Goal: Task Accomplishment & Management: Manage account settings

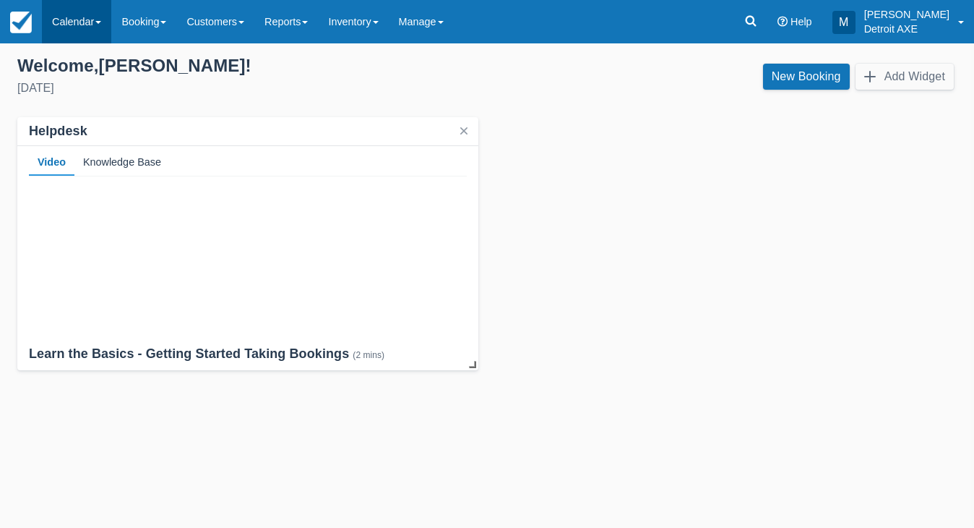
click at [105, 13] on link "Calendar" at bounding box center [76, 21] width 69 height 43
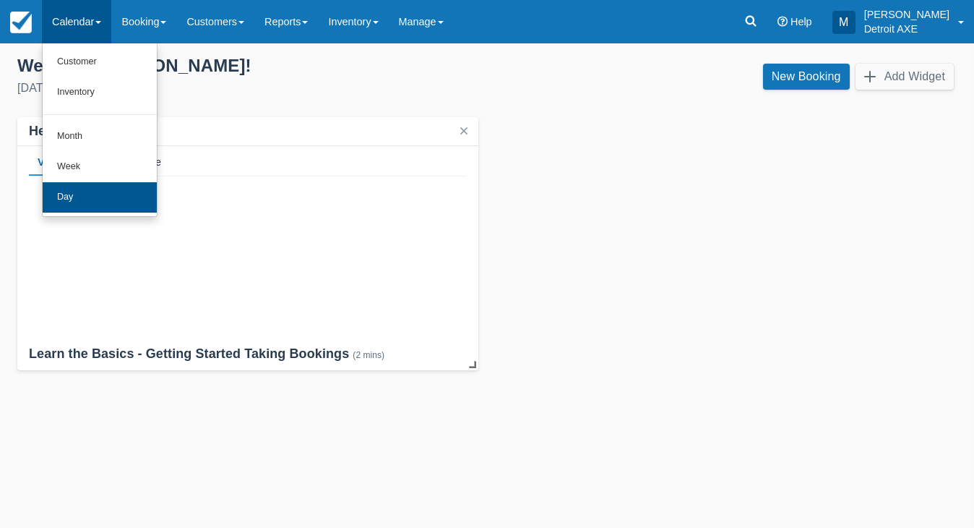
click at [88, 191] on link "Day" at bounding box center [100, 197] width 114 height 30
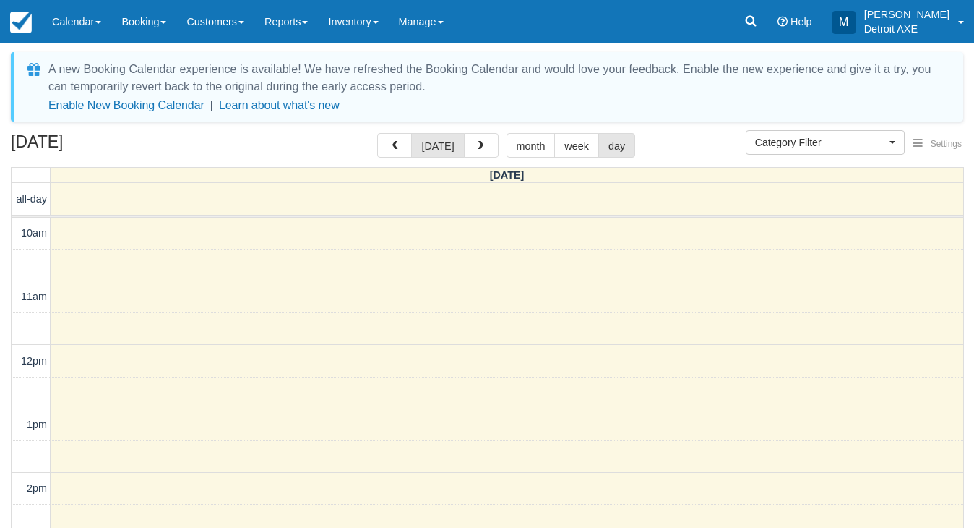
select select
click at [482, 145] on span "button" at bounding box center [481, 146] width 10 height 10
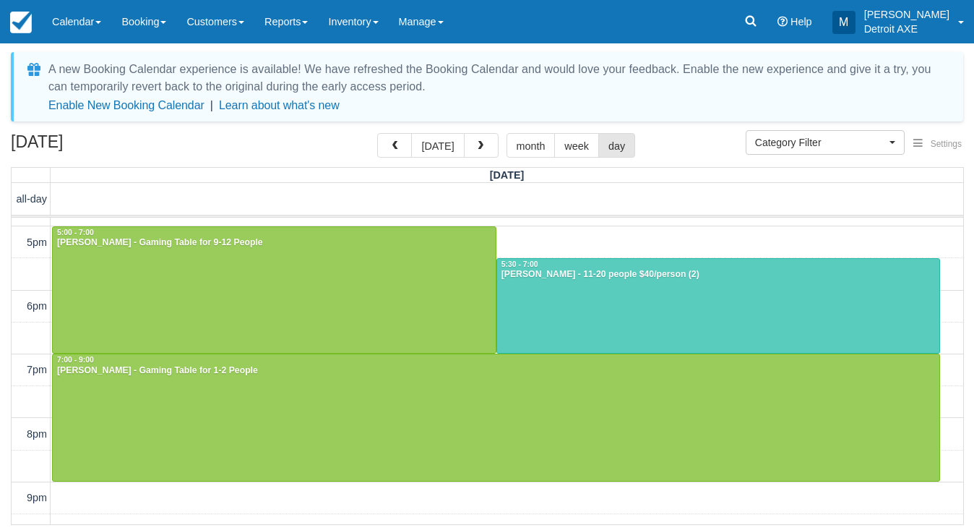
scroll to position [440, 0]
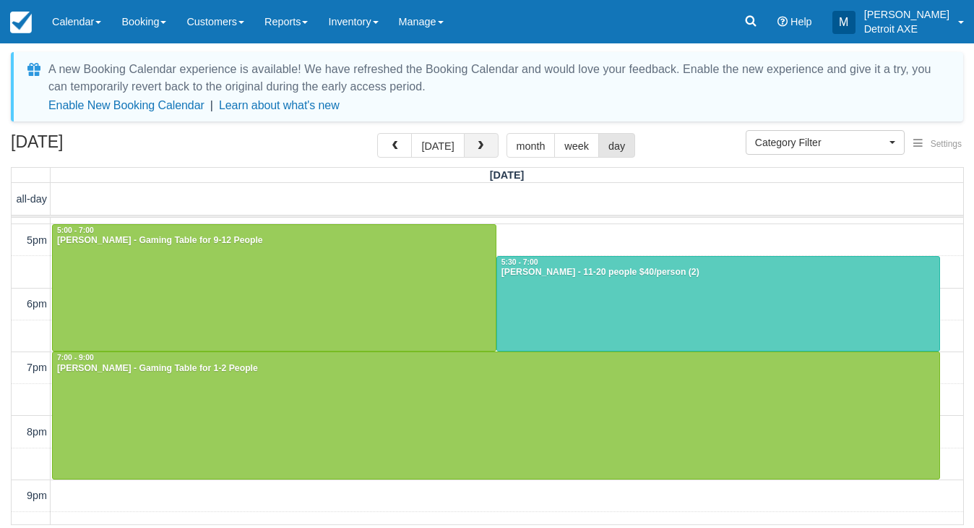
click at [464, 137] on button "button" at bounding box center [481, 145] width 35 height 25
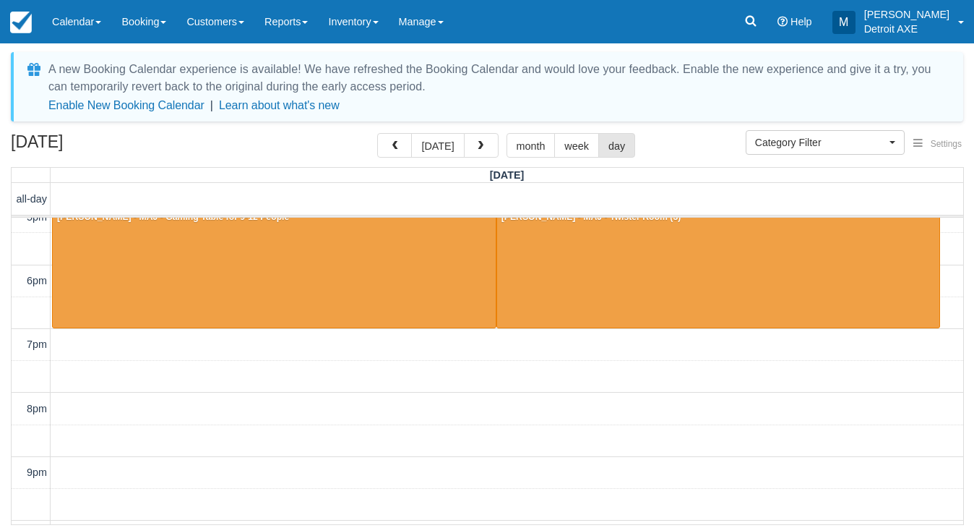
scroll to position [494, 0]
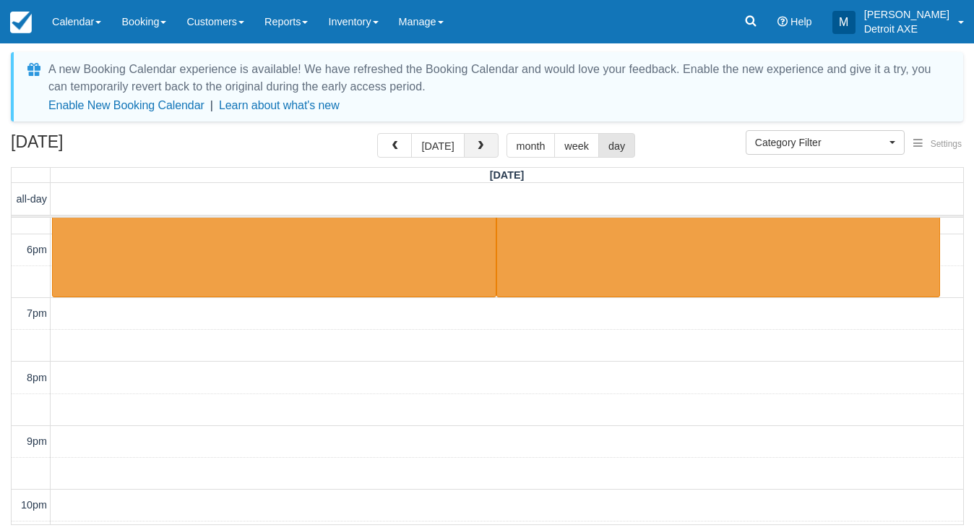
click at [481, 144] on span "button" at bounding box center [481, 146] width 10 height 10
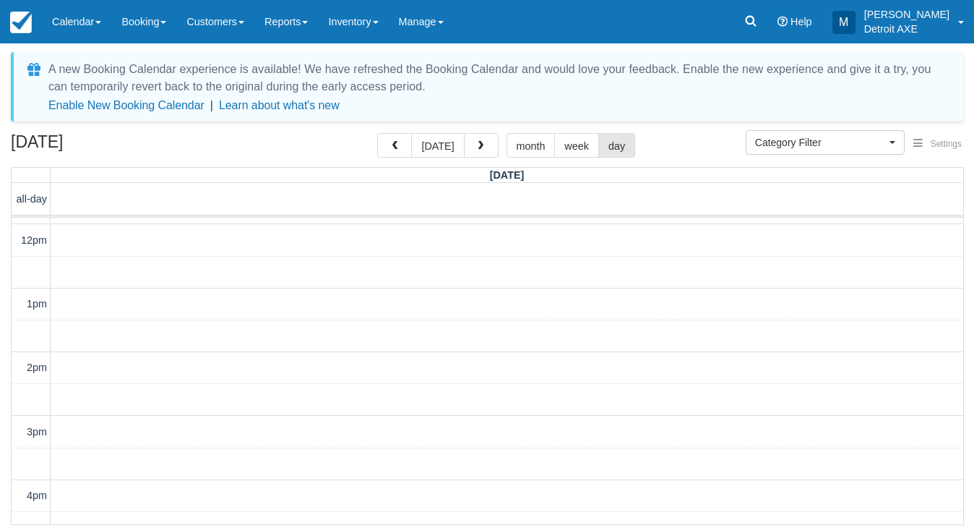
scroll to position [98, 0]
click at [475, 138] on button "button" at bounding box center [481, 145] width 35 height 25
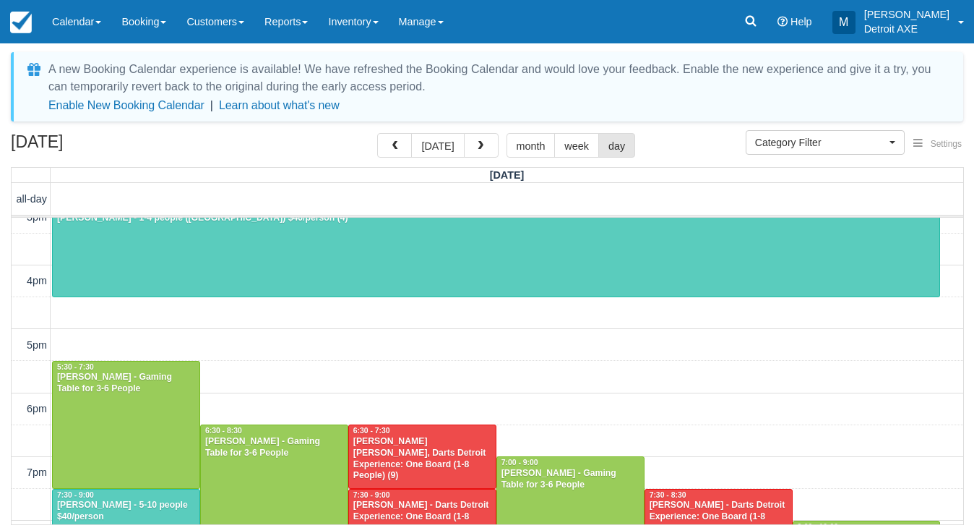
scroll to position [338, 0]
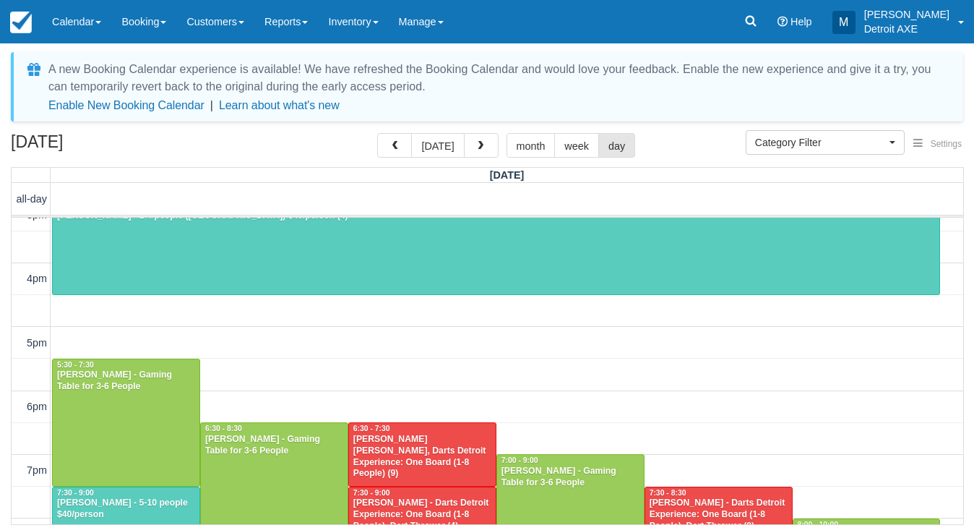
click at [415, 269] on div at bounding box center [496, 246] width 887 height 95
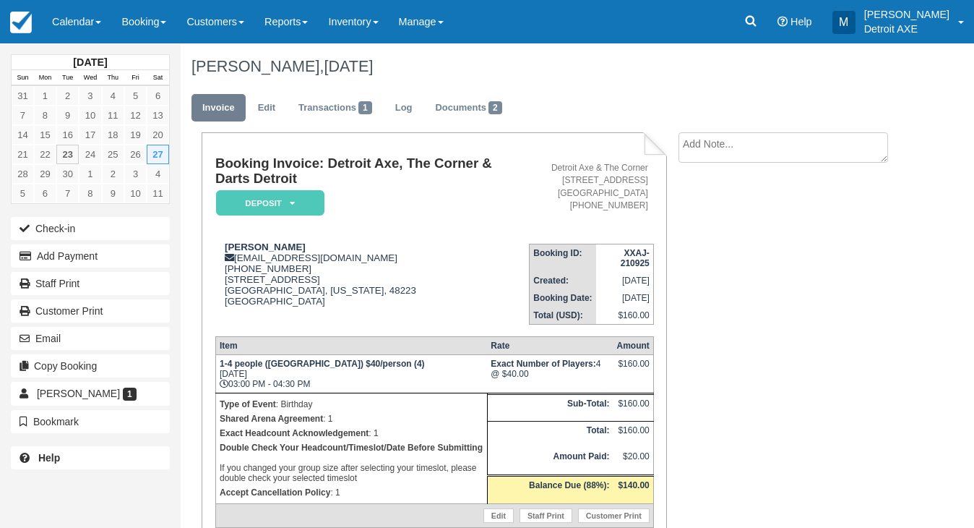
click at [262, 202] on em "Deposit" at bounding box center [270, 202] width 108 height 25
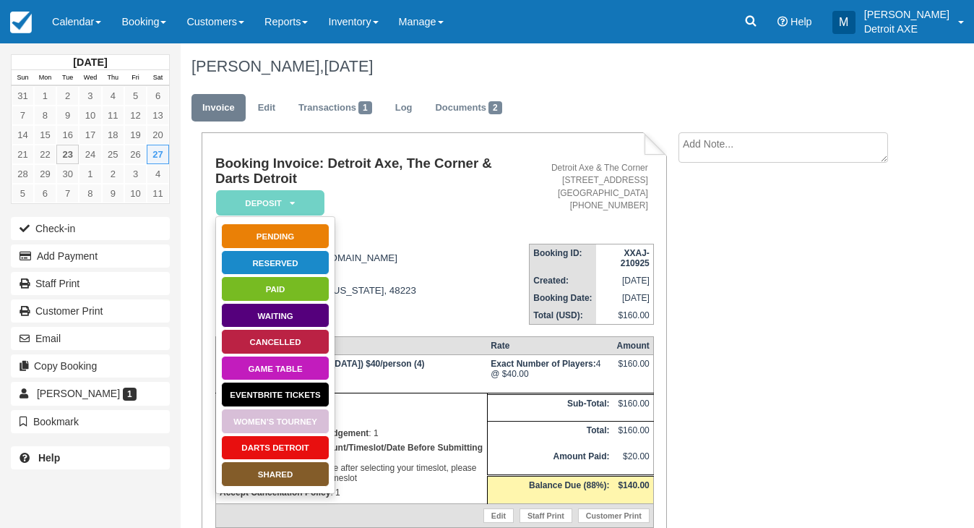
click at [233, 477] on link "SHARED" at bounding box center [275, 473] width 108 height 25
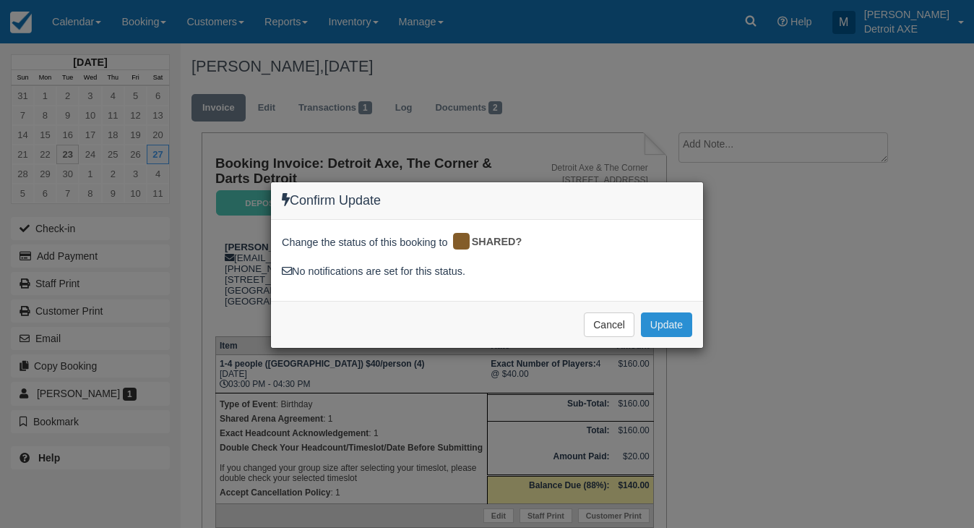
click at [665, 319] on button "Update" at bounding box center [666, 324] width 51 height 25
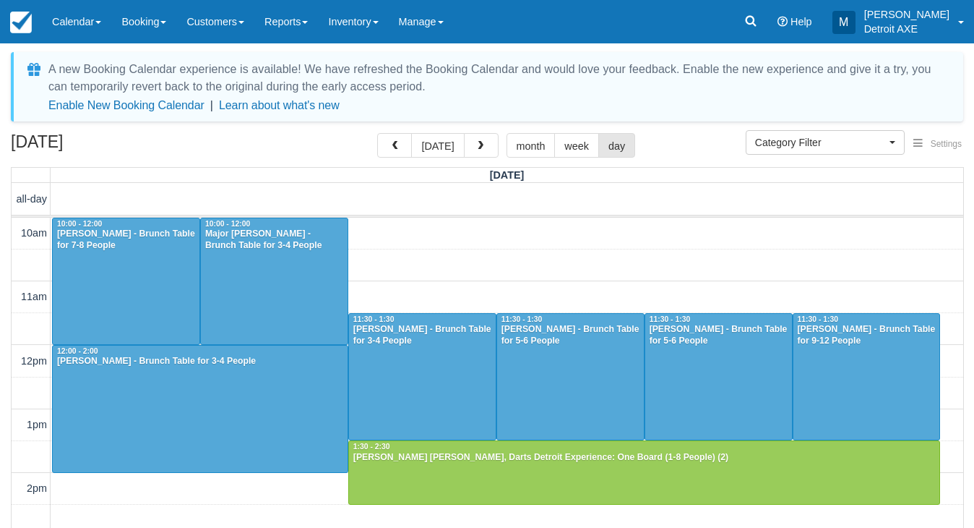
select select
click at [476, 149] on span "button" at bounding box center [481, 146] width 10 height 10
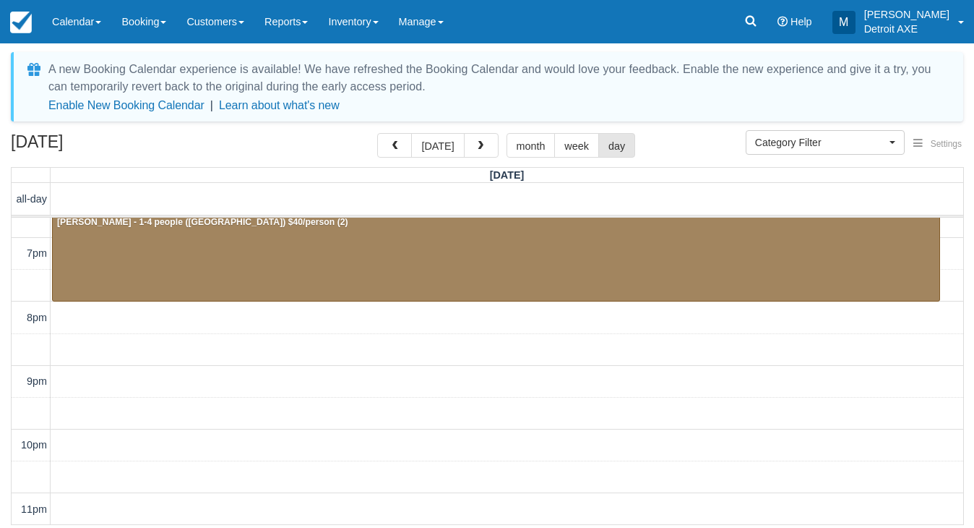
scroll to position [554, 0]
click at [413, 245] on div at bounding box center [496, 253] width 887 height 95
